Goal: Find specific page/section: Find specific page/section

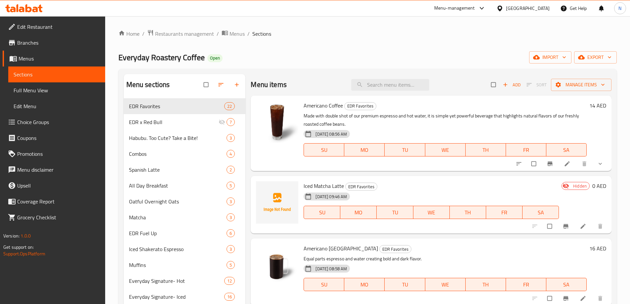
click at [507, 13] on div "[GEOGRAPHIC_DATA]" at bounding box center [523, 8] width 64 height 16
click at [509, 10] on div "[GEOGRAPHIC_DATA]" at bounding box center [528, 8] width 44 height 7
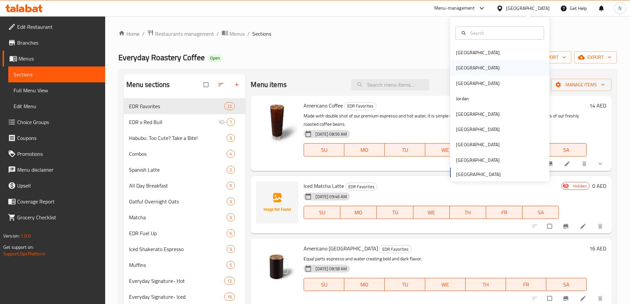
click at [467, 71] on div "[GEOGRAPHIC_DATA]" at bounding box center [478, 67] width 54 height 15
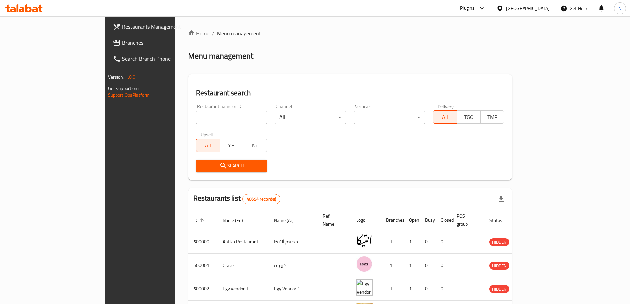
click at [486, 9] on icon at bounding box center [482, 8] width 8 height 8
click at [480, 48] on div "Agent Campaigns Center" at bounding box center [468, 44] width 99 height 15
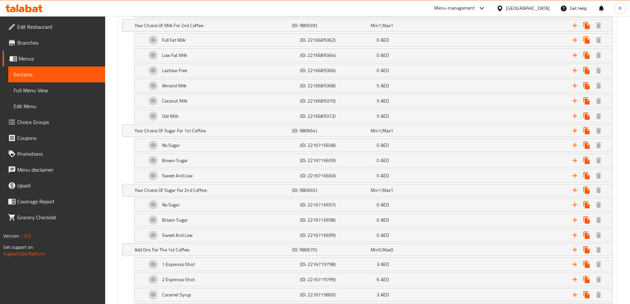
scroll to position [807, 0]
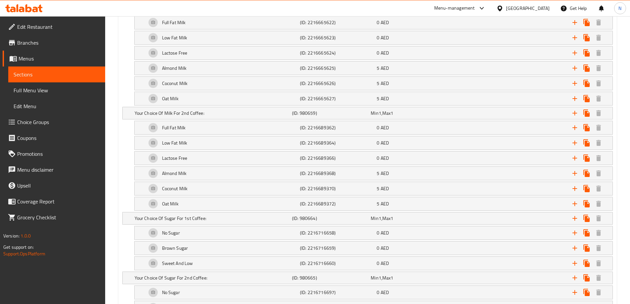
click at [530, 3] on div "[GEOGRAPHIC_DATA]" at bounding box center [523, 8] width 64 height 16
